Goal: Find specific page/section: Find specific page/section

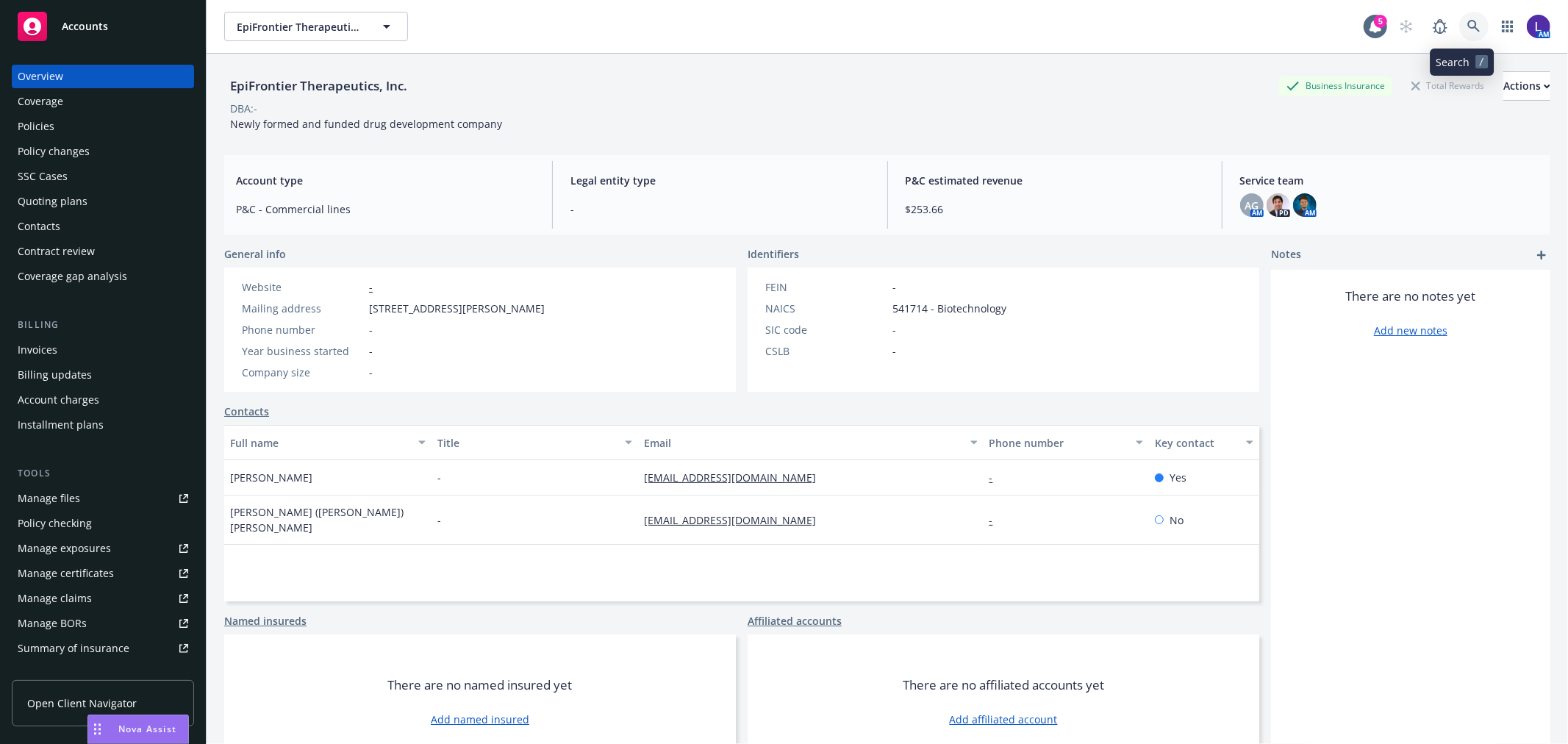
click at [1467, 20] on icon at bounding box center [1473, 27] width 13 height 13
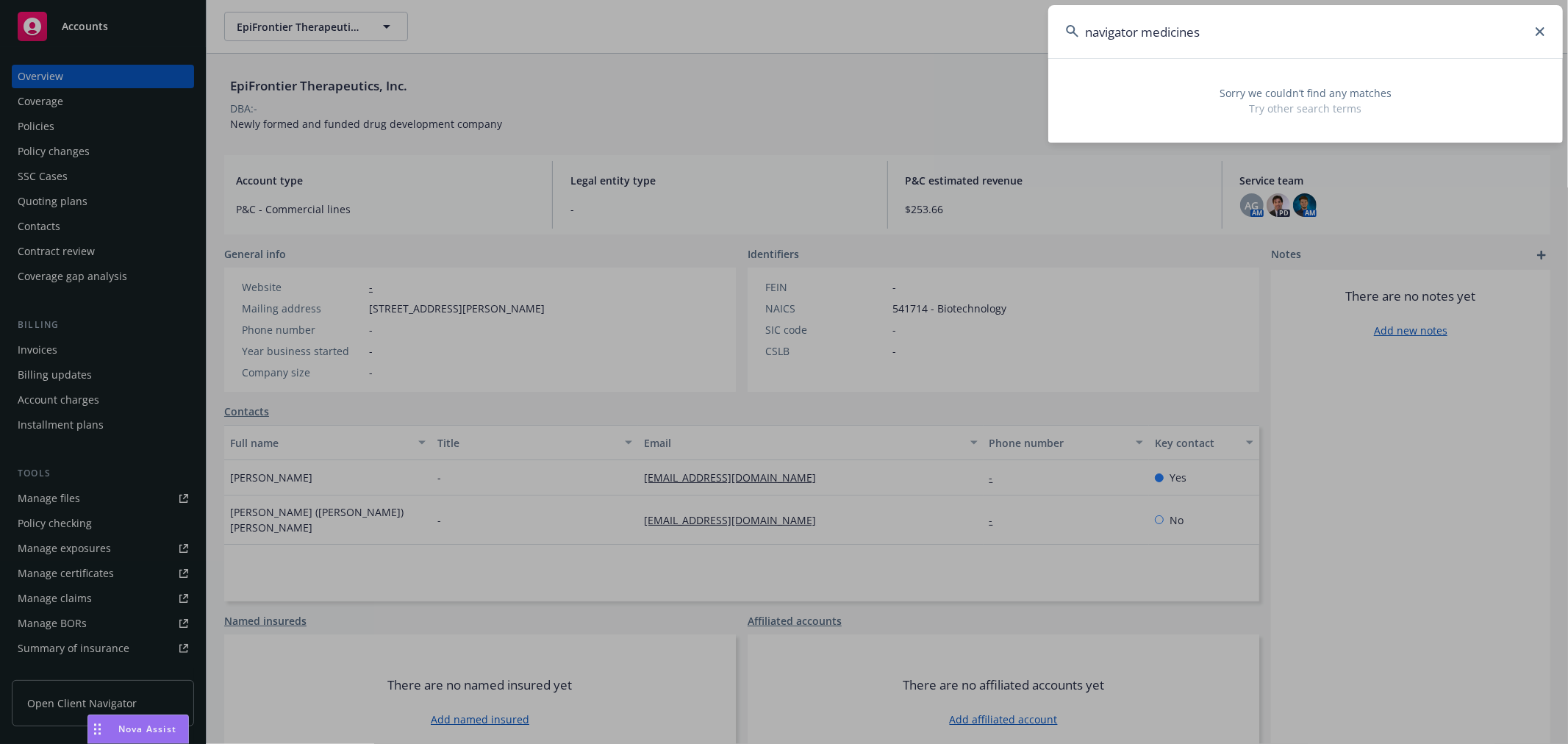
drag, startPoint x: 1251, startPoint y: 33, endPoint x: 946, endPoint y: 39, distance: 305.1
click at [946, 39] on div "navigator medicines Sorry we couldn’t find any matches Try other search terms" at bounding box center [784, 372] width 1568 height 744
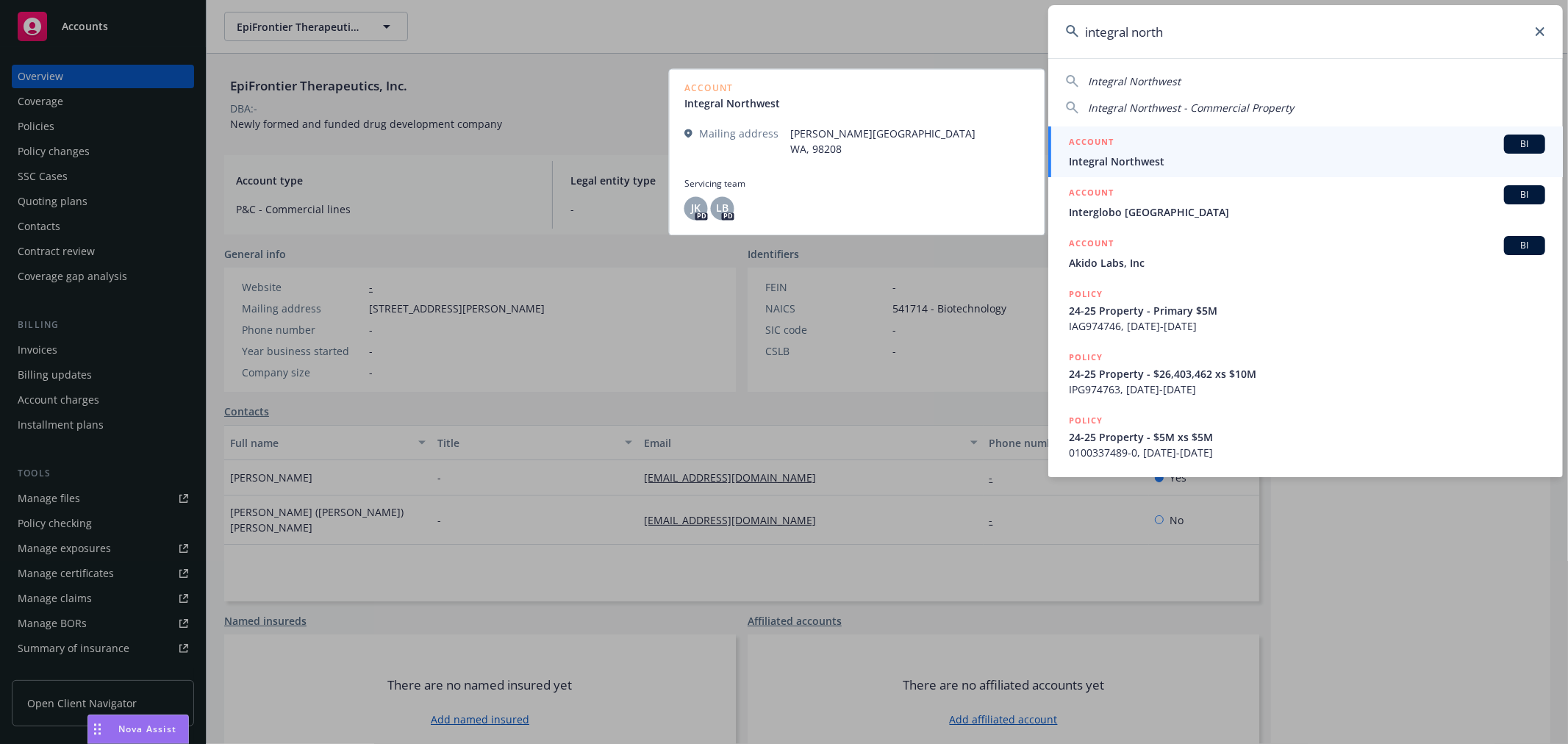
type input "integral north"
click at [1155, 156] on span "Integral Northwest" at bounding box center [1307, 161] width 477 height 16
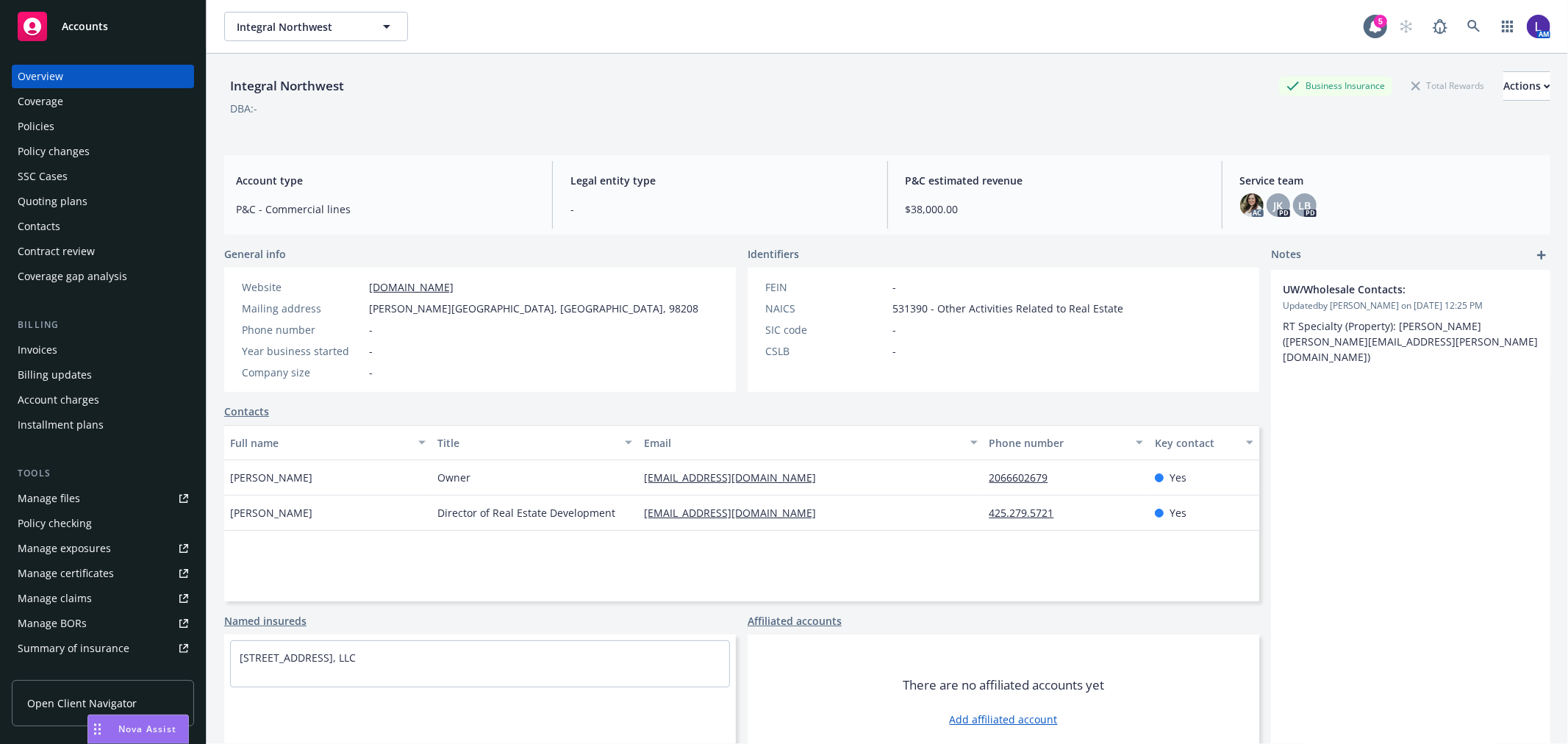
click at [72, 112] on div "Coverage" at bounding box center [102, 101] width 170 height 24
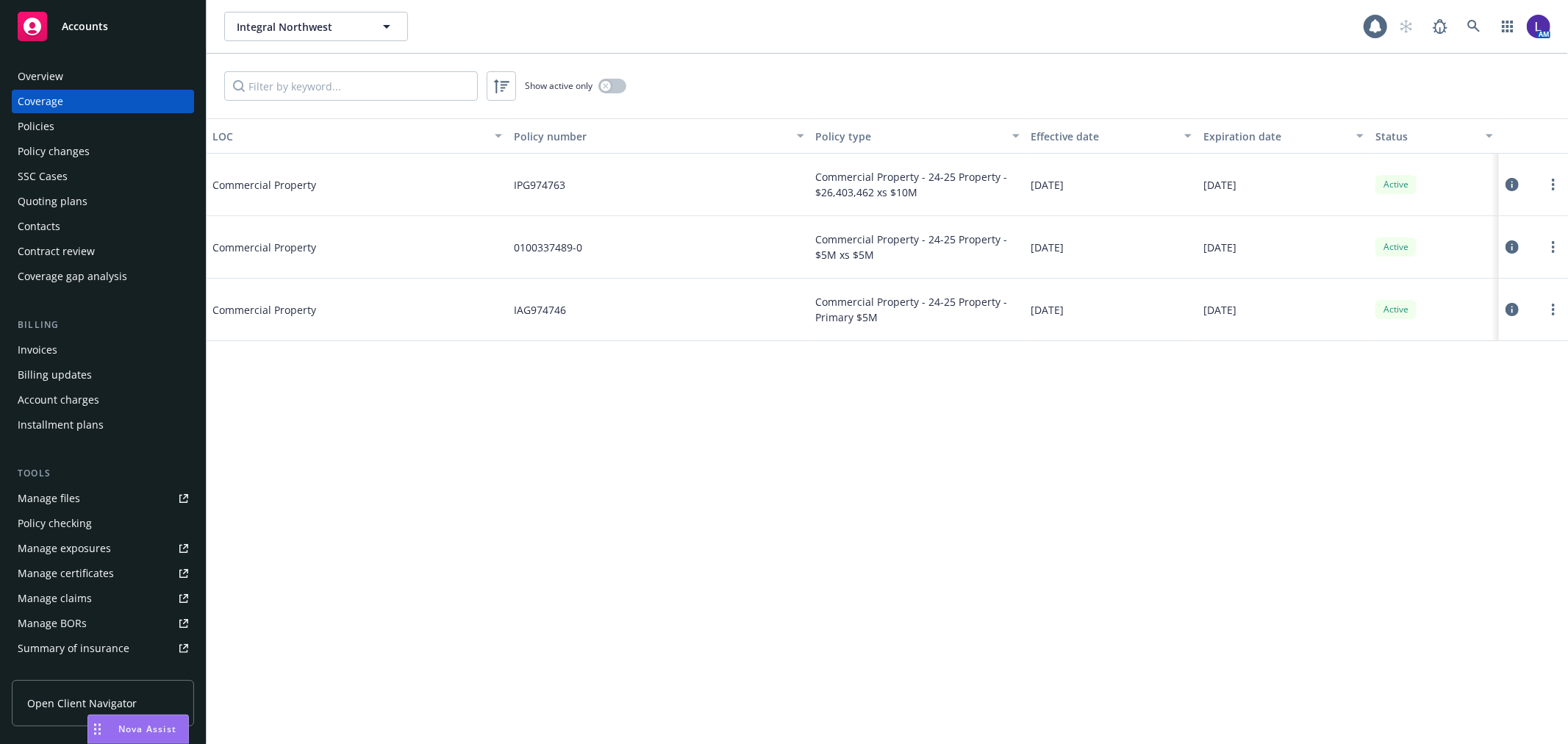
click at [66, 122] on div "Policies" at bounding box center [102, 127] width 170 height 24
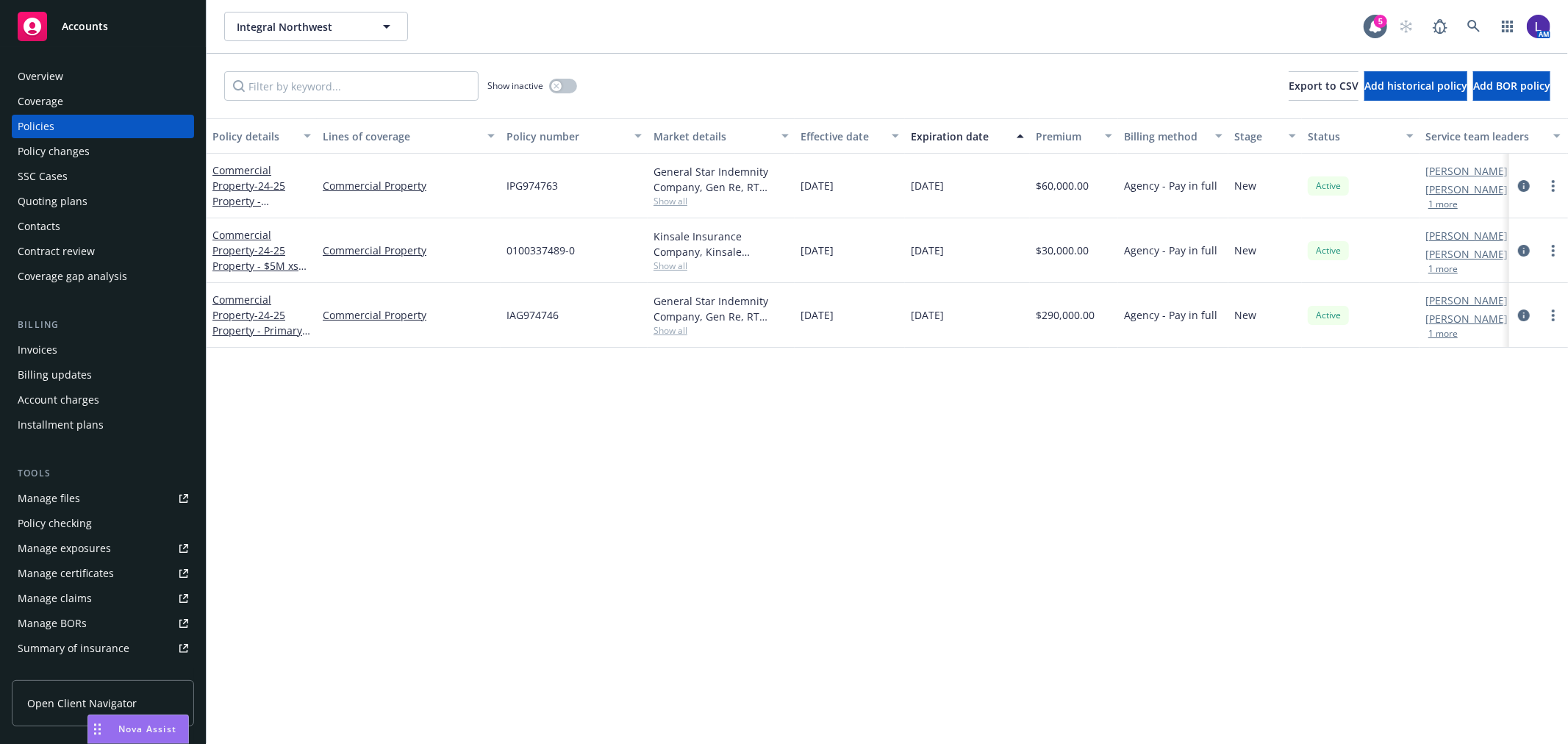
click at [31, 75] on div "Overview" at bounding box center [40, 76] width 46 height 24
